Goal: Task Accomplishment & Management: Complete application form

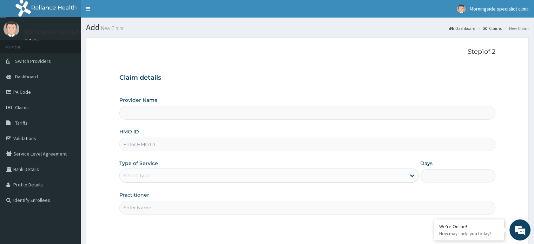
click at [142, 145] on input "HMO ID" at bounding box center [306, 144] width 375 height 14
paste input "RET/46305/A"
type input "RET/46305/A"
type input "Morningside Specialist clinic"
type input "RET/46305/A"
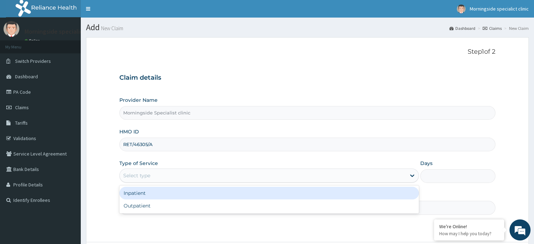
click at [140, 175] on div "Select type" at bounding box center [136, 175] width 27 height 7
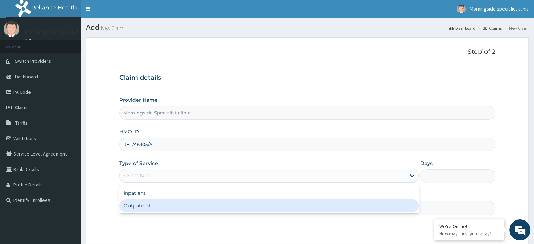
click at [142, 208] on div "Outpatient" at bounding box center [268, 205] width 299 height 13
type input "1"
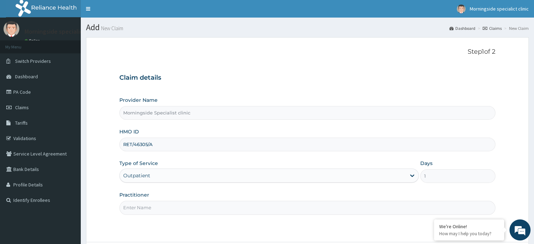
click at [155, 206] on input "Practitioner" at bounding box center [306, 208] width 375 height 14
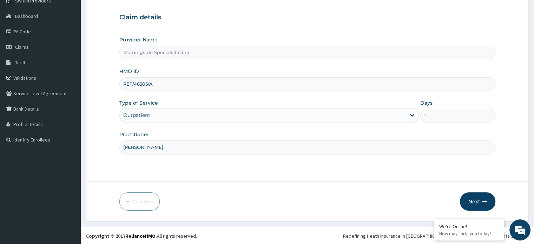
type input "DR UGBEYE"
click at [473, 206] on button "Next" at bounding box center [476, 201] width 35 height 18
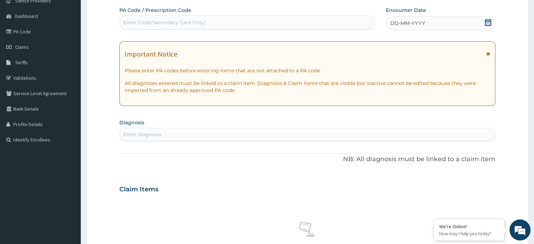
scroll to position [0, 0]
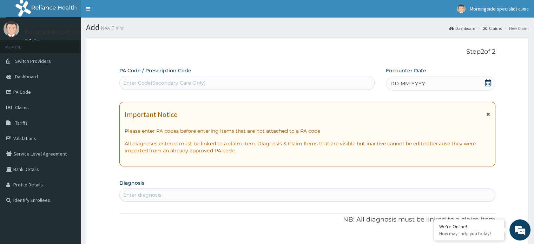
click at [191, 85] on div "Enter Code(Secondary Care Only)" at bounding box center [164, 82] width 82 height 7
paste input "PA/0BF874"
type input "PA/0BF874"
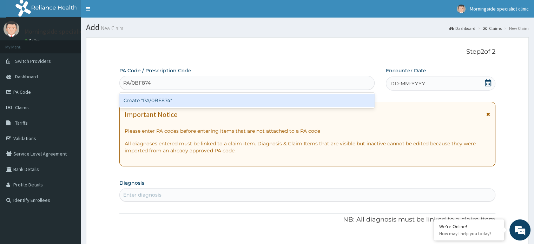
click at [165, 101] on div "Create "PA/0BF874"" at bounding box center [246, 100] width 255 height 13
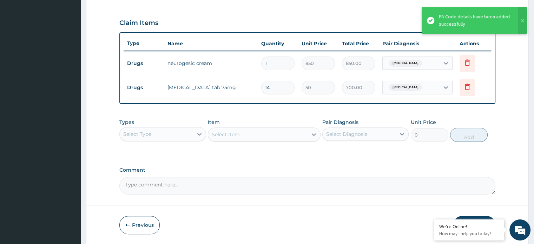
scroll to position [252, 0]
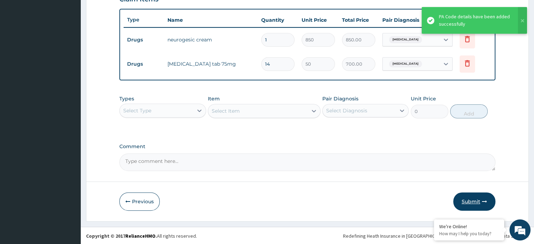
click at [467, 198] on button "Submit" at bounding box center [474, 201] width 42 height 18
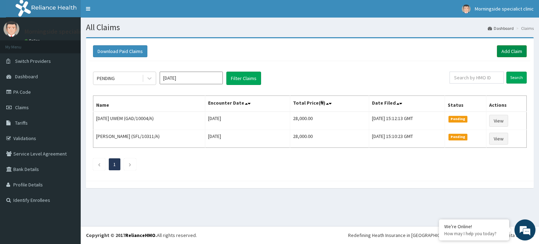
click at [509, 47] on link "Add Claim" at bounding box center [512, 51] width 30 height 12
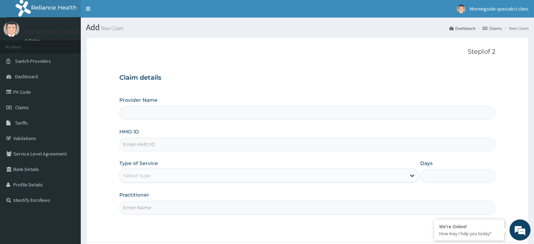
type input "Morningside Specialist clinic"
click at [145, 144] on input "HMO ID" at bounding box center [306, 144] width 375 height 14
paste input "WWA/10001/A"
type input "WWA/10001/A"
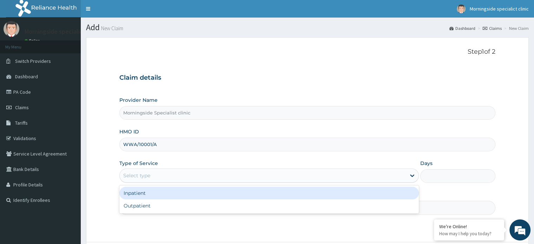
click at [150, 175] on div "Select type" at bounding box center [136, 175] width 27 height 7
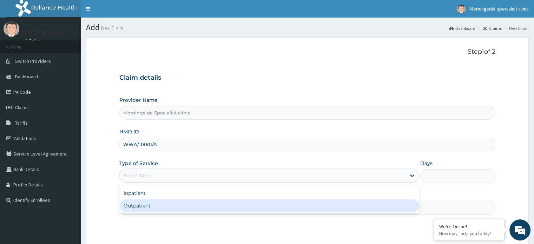
click at [146, 207] on div "Outpatient" at bounding box center [268, 205] width 299 height 13
type input "1"
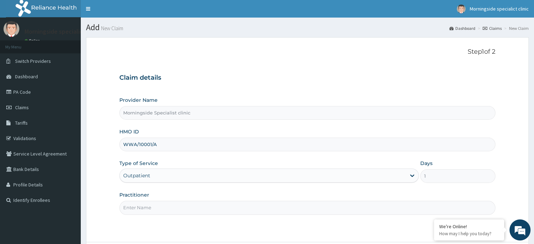
click at [153, 209] on input "Practitioner" at bounding box center [306, 208] width 375 height 14
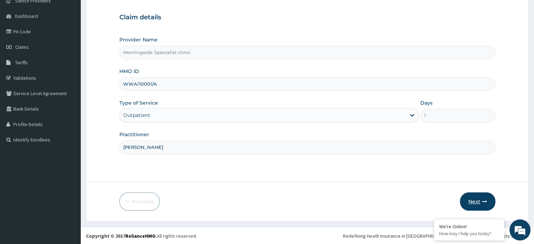
type input "DR UGBEYE"
click at [473, 200] on button "Next" at bounding box center [476, 201] width 35 height 18
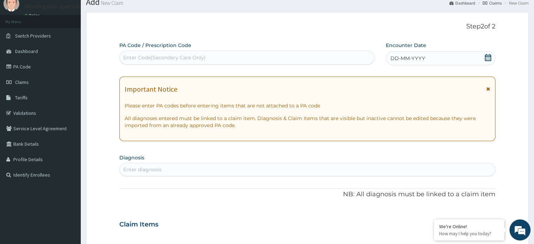
scroll to position [0, 0]
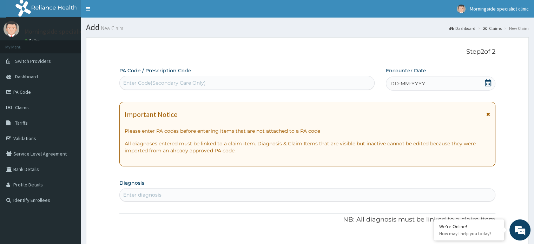
click at [180, 84] on div "Enter Code(Secondary Care Only)" at bounding box center [164, 82] width 82 height 7
paste input "PA/BCFF78"
type input "PA/BCFF78"
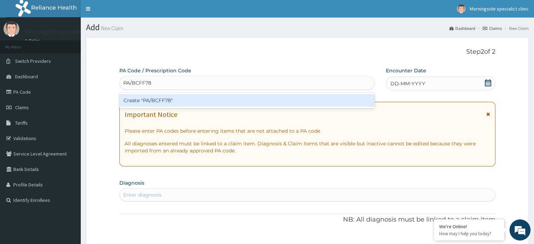
click at [179, 100] on div "Create "PA/BCFF78"" at bounding box center [246, 100] width 255 height 13
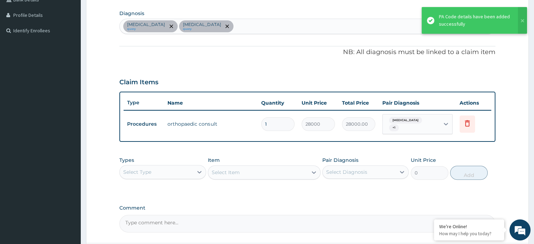
scroll to position [228, 0]
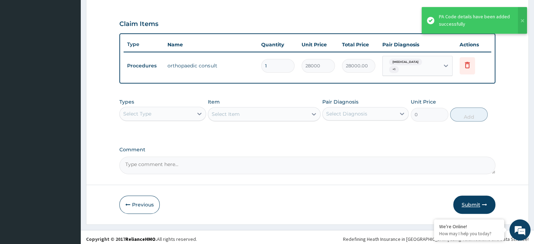
click at [467, 202] on button "Submit" at bounding box center [474, 204] width 42 height 18
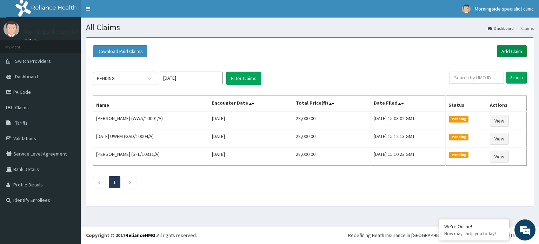
click at [518, 51] on link "Add Claim" at bounding box center [512, 51] width 30 height 12
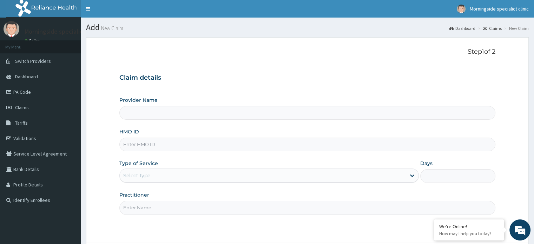
type input "Morningside Specialist clinic"
click at [152, 148] on input "HMO ID" at bounding box center [306, 144] width 375 height 14
paste input "GAD/10004/A"
type input "GAD/10004/A"
click at [155, 172] on div "Select type" at bounding box center [263, 175] width 286 height 11
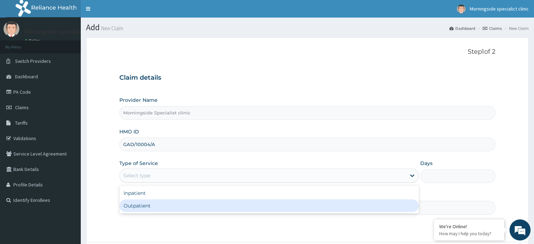
click at [145, 203] on div "Outpatient" at bounding box center [268, 205] width 299 height 13
type input "1"
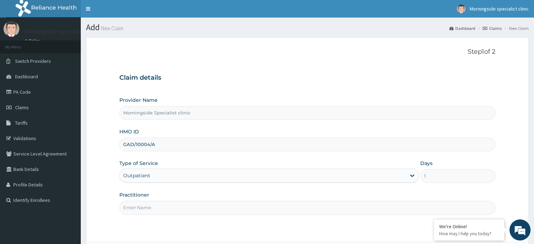
click at [146, 203] on input "Practitioner" at bounding box center [306, 208] width 375 height 14
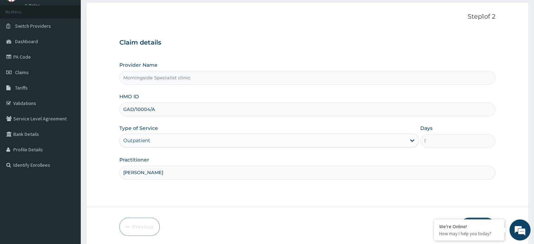
scroll to position [60, 0]
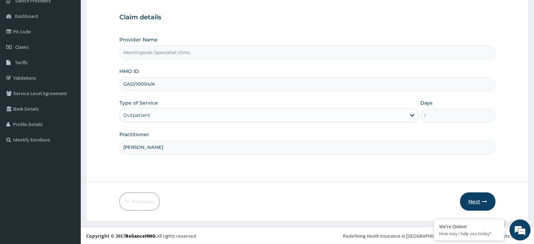
type input "DR UGBEYE"
click at [465, 199] on button "Next" at bounding box center [476, 201] width 35 height 18
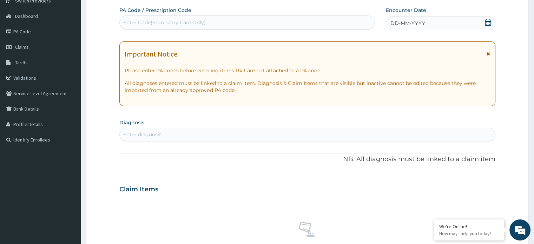
scroll to position [0, 0]
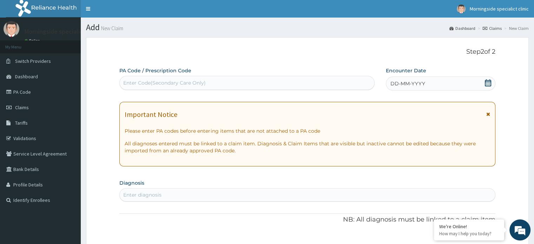
click at [185, 81] on div "Enter Code(Secondary Care Only)" at bounding box center [164, 82] width 82 height 7
paste input "PA/504823"
type input "PA/504823"
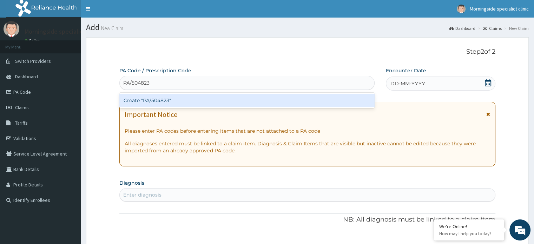
click at [181, 98] on div "Create "PA/504823"" at bounding box center [246, 100] width 255 height 13
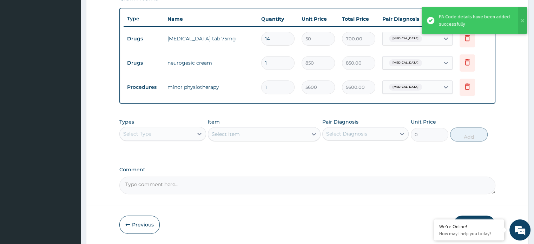
scroll to position [276, 0]
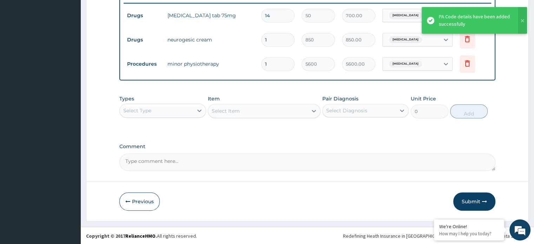
click at [475, 201] on button "Submit" at bounding box center [474, 201] width 42 height 18
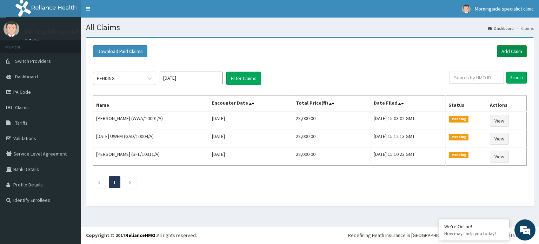
click at [512, 53] on link "Add Claim" at bounding box center [512, 51] width 30 height 12
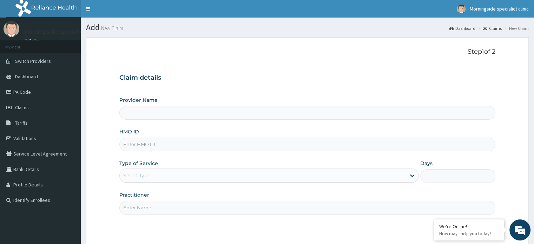
click at [148, 143] on input "HMO ID" at bounding box center [306, 144] width 375 height 14
type input "Morningside Specialist clinic"
paste input "WWA/10001/A"
type input "WWA/10001/A"
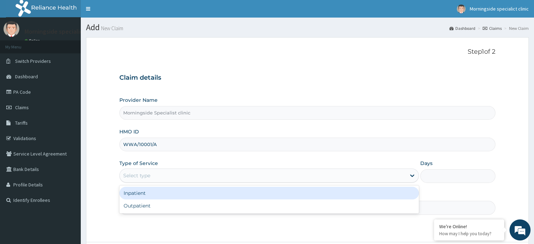
click at [140, 175] on div "Select type" at bounding box center [136, 175] width 27 height 7
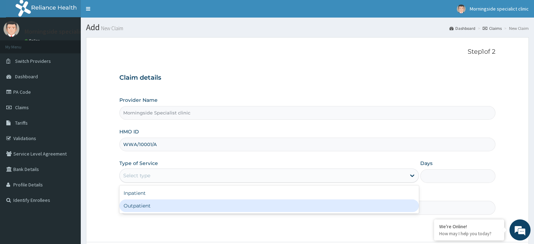
click at [144, 205] on div "Outpatient" at bounding box center [268, 205] width 299 height 13
type input "1"
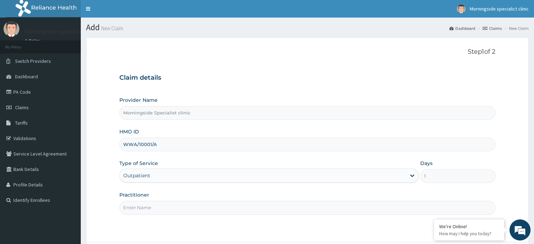
click at [148, 206] on input "Practitioner" at bounding box center [306, 208] width 375 height 14
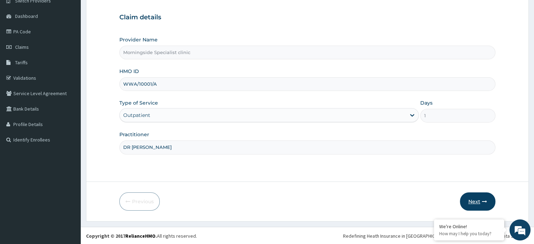
type input "DR [PERSON_NAME]"
click at [473, 199] on button "Next" at bounding box center [476, 201] width 35 height 18
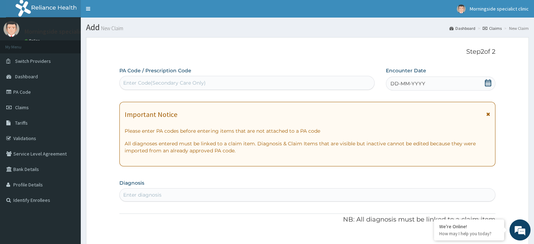
click at [182, 85] on div "Enter Code(Secondary Care Only)" at bounding box center [164, 82] width 82 height 7
paste input "PA/F7BBF6"
type input "PA/F7BBF6"
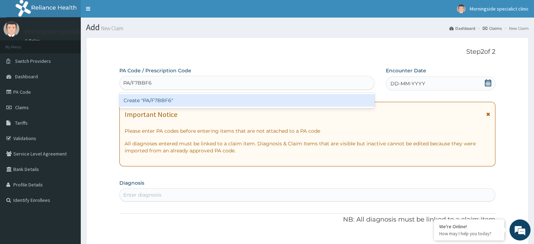
click at [184, 99] on div "Create "PA/F7BBF6"" at bounding box center [246, 100] width 255 height 13
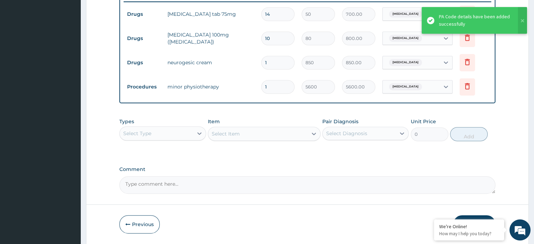
scroll to position [301, 0]
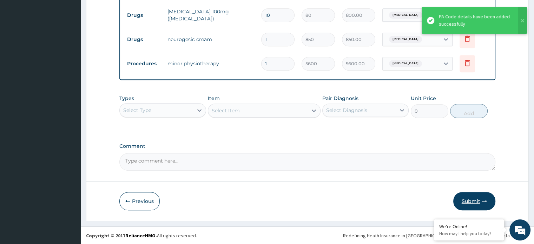
click at [466, 203] on button "Submit" at bounding box center [474, 201] width 42 height 18
